Goal: Find specific page/section

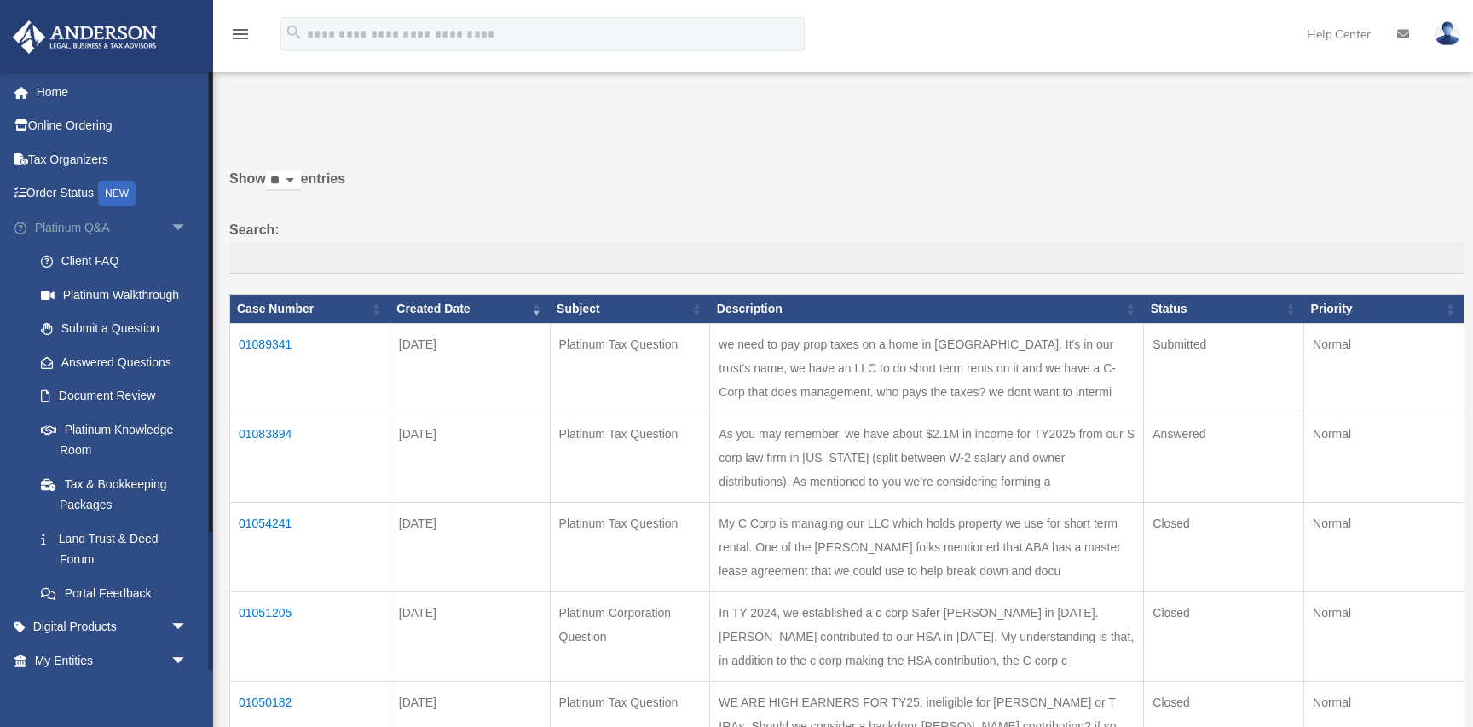
click at [176, 227] on span "arrow_drop_down" at bounding box center [188, 228] width 34 height 35
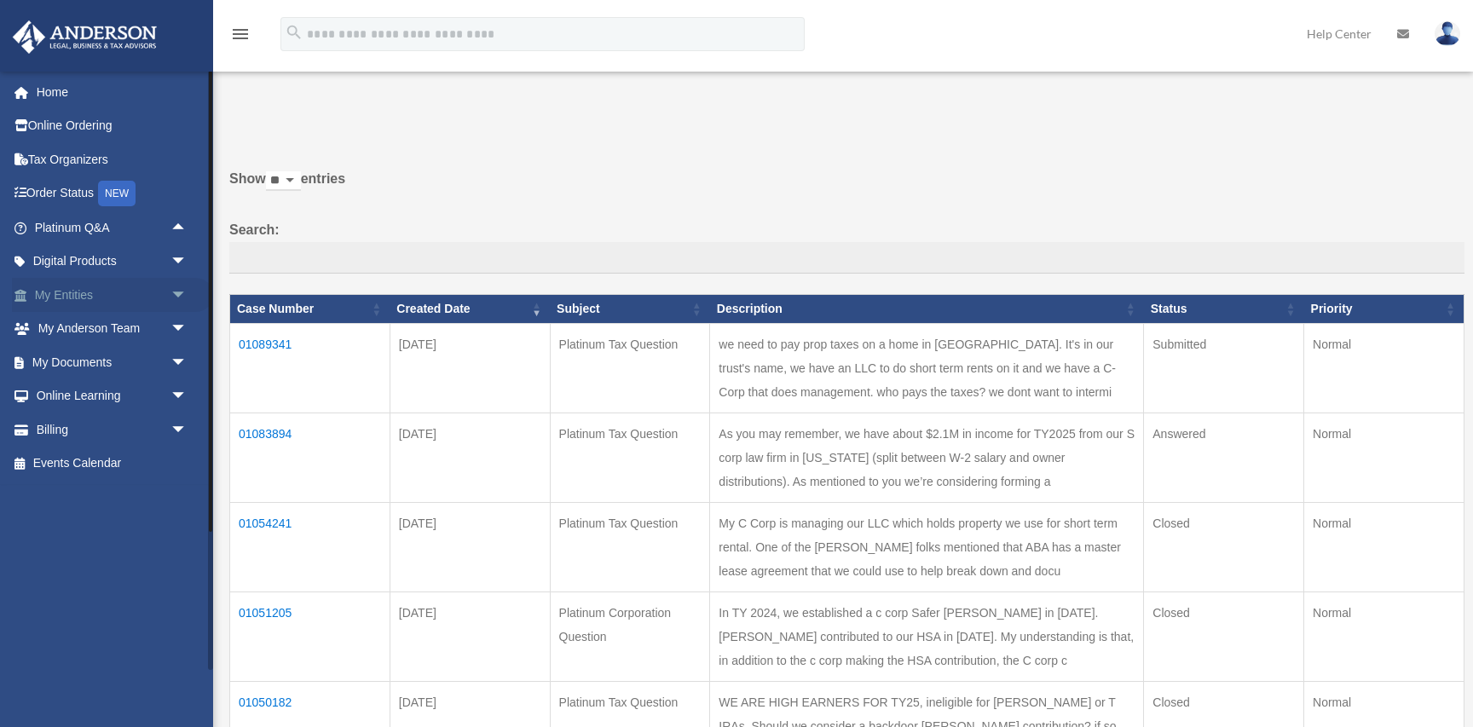
click at [176, 289] on span "arrow_drop_down" at bounding box center [188, 295] width 34 height 35
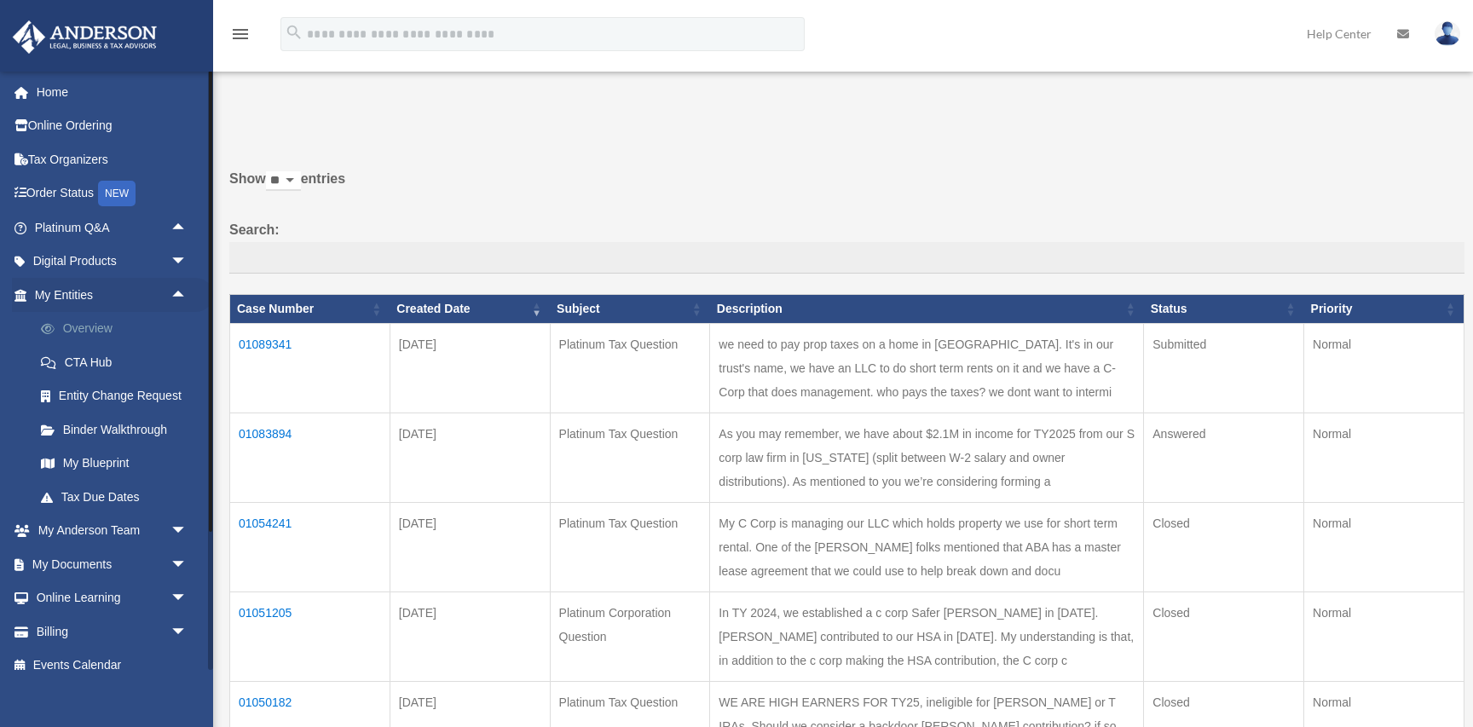
click at [88, 326] on link "Overview" at bounding box center [118, 329] width 189 height 34
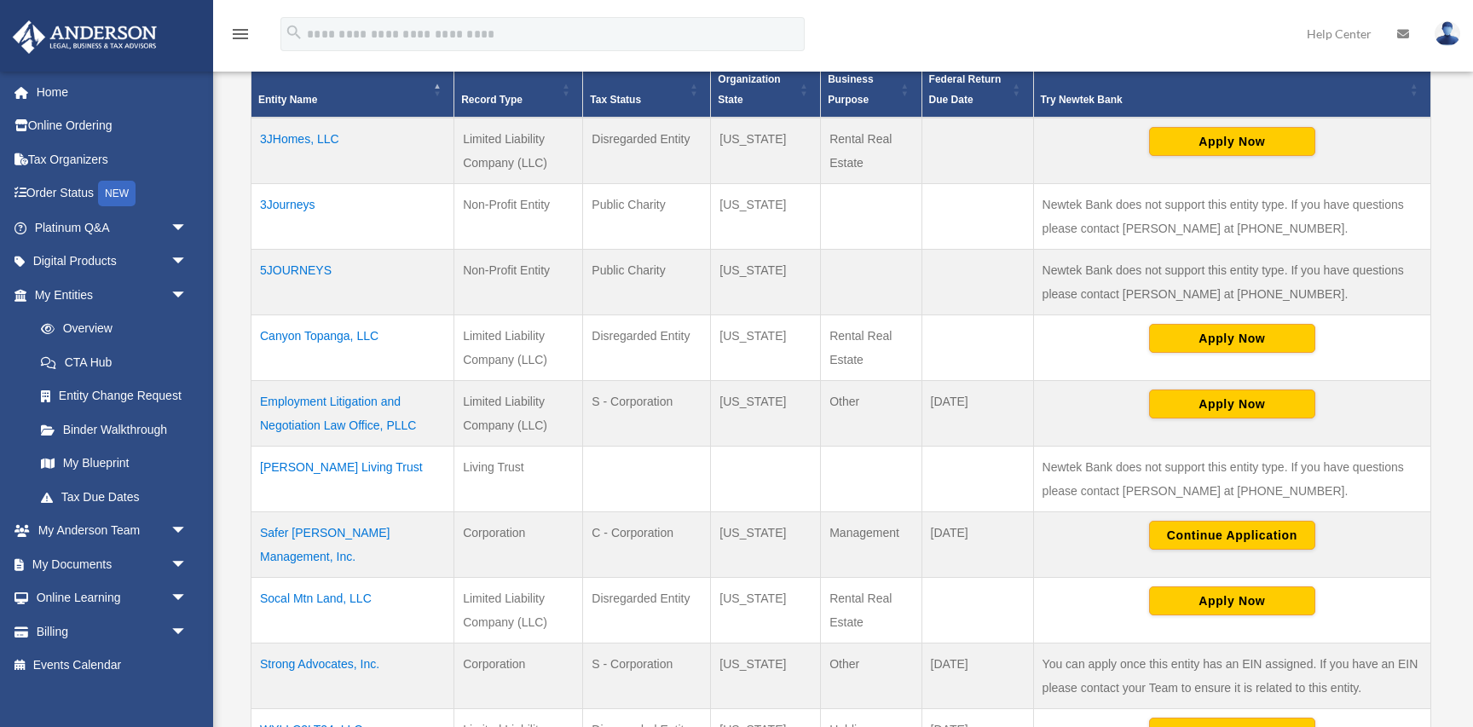
scroll to position [377, 0]
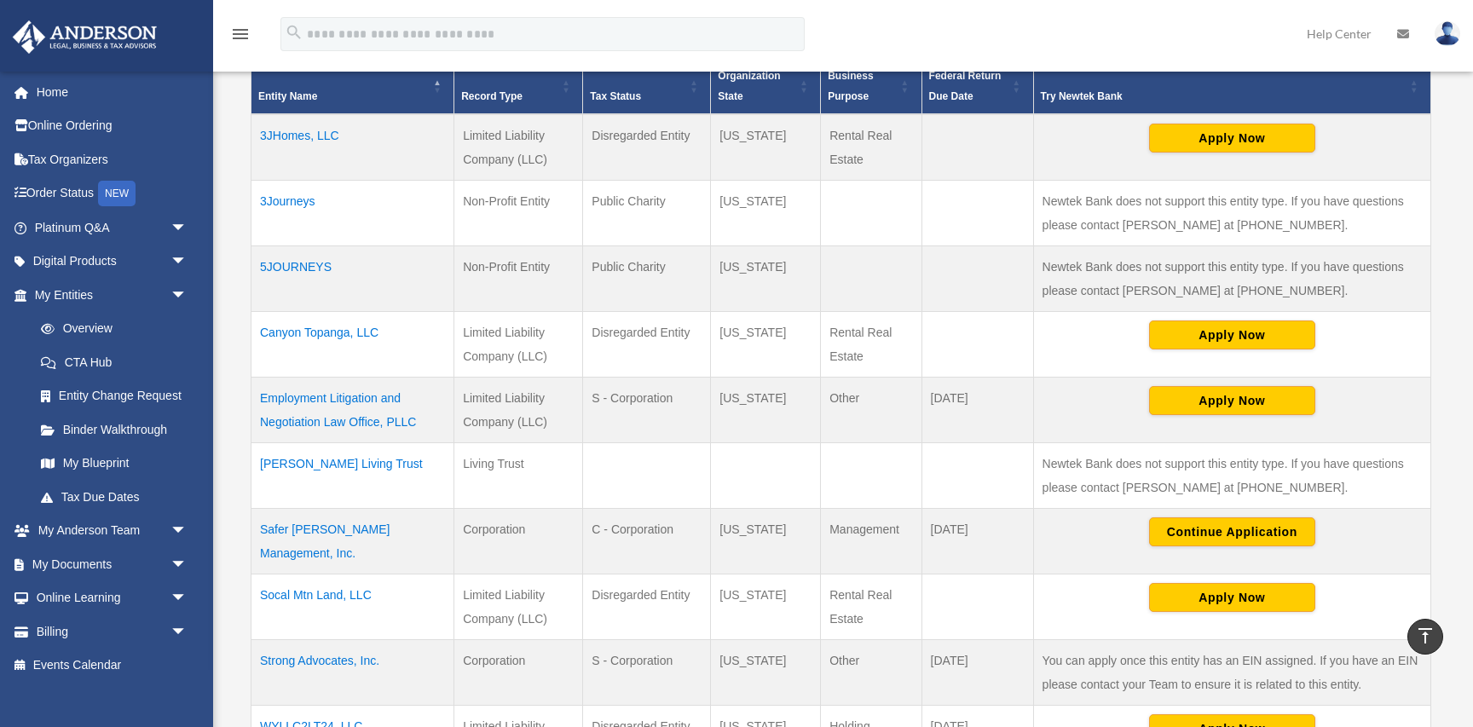
click at [371, 529] on td "Safer [PERSON_NAME] Management, Inc." at bounding box center [353, 542] width 203 height 66
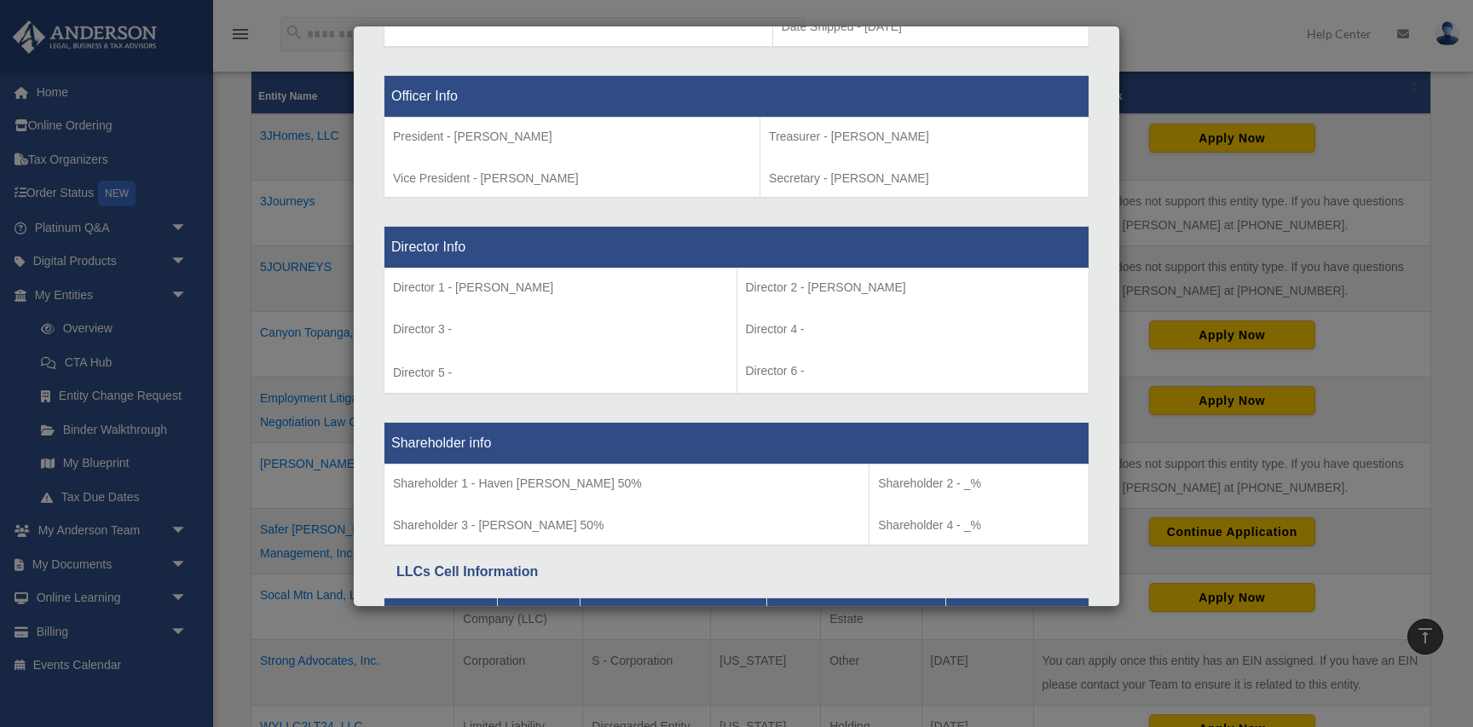
scroll to position [1066, 0]
